Goal: Task Accomplishment & Management: Use online tool/utility

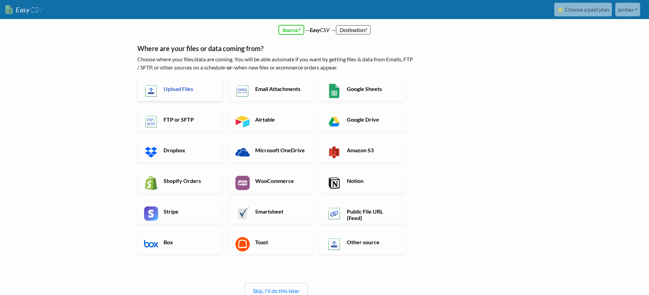
click at [191, 90] on h6 "Upload Files" at bounding box center [188, 88] width 53 height 6
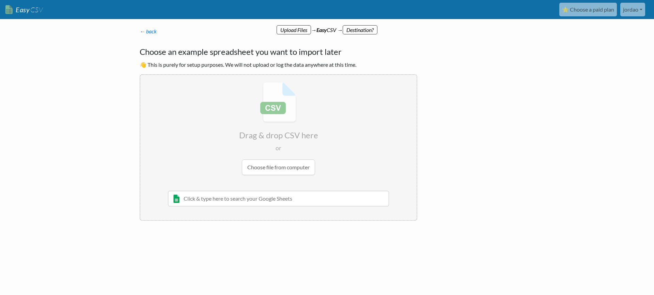
click at [274, 167] on input "file" at bounding box center [278, 128] width 276 height 107
type input "C:\fakepath\leads-11k.csv"
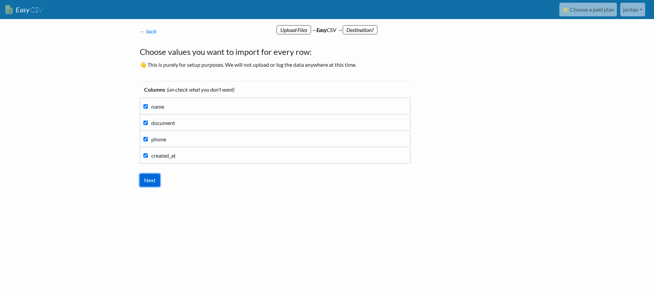
click at [147, 181] on input "Next" at bounding box center [150, 180] width 20 height 13
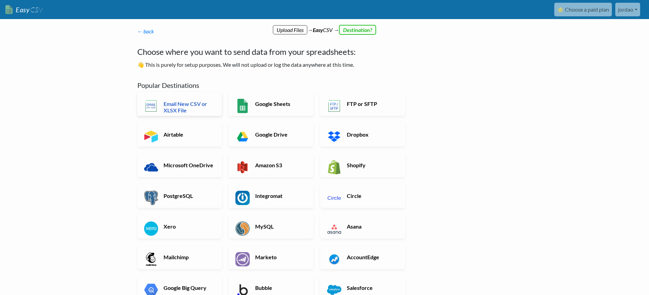
click at [199, 109] on h6 "Email New CSV or XLSX File" at bounding box center [188, 106] width 53 height 13
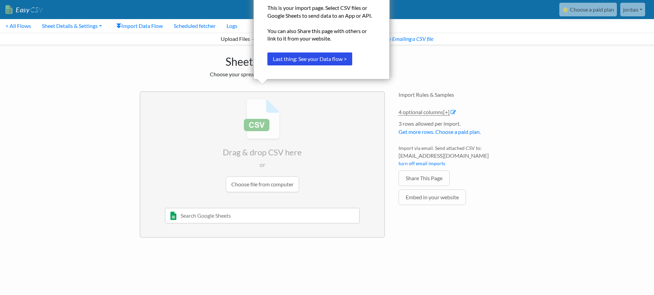
click at [418, 100] on div "Import Rules & Samples 4 optional columns [+] Col Header Value Options name tex…" at bounding box center [456, 164] width 129 height 160
click at [6, 3] on link "Easy CSV" at bounding box center [23, 10] width 37 height 14
click at [264, 178] on input "file" at bounding box center [262, 145] width 244 height 107
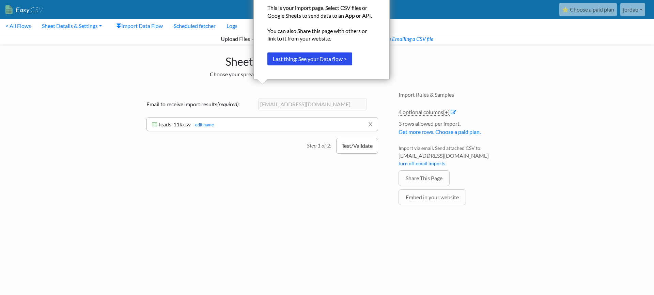
click at [364, 151] on button "Test/Validate" at bounding box center [357, 146] width 42 height 16
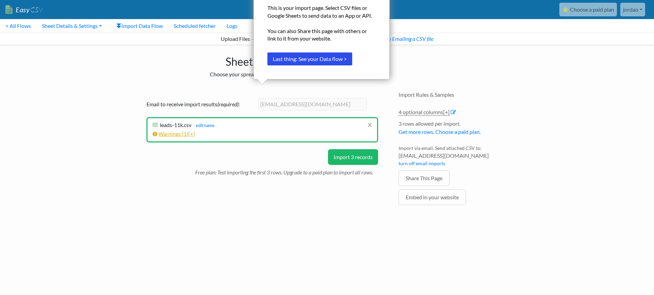
click at [192, 136] on span "[+]" at bounding box center [191, 133] width 6 height 6
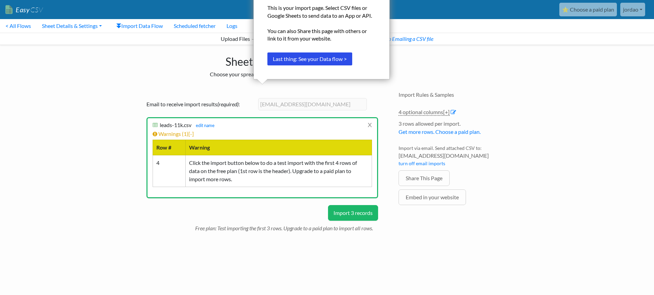
click at [347, 215] on button "Import 3 records" at bounding box center [353, 213] width 50 height 16
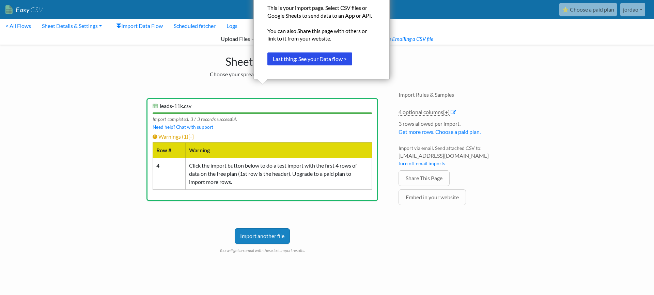
click at [6, 2] on nav "Easy CSV ⭐ Choose a paid plan jordao Pagfy All Flows All CSV Generators Busines…" at bounding box center [327, 9] width 654 height 19
